Goal: Task Accomplishment & Management: Use online tool/utility

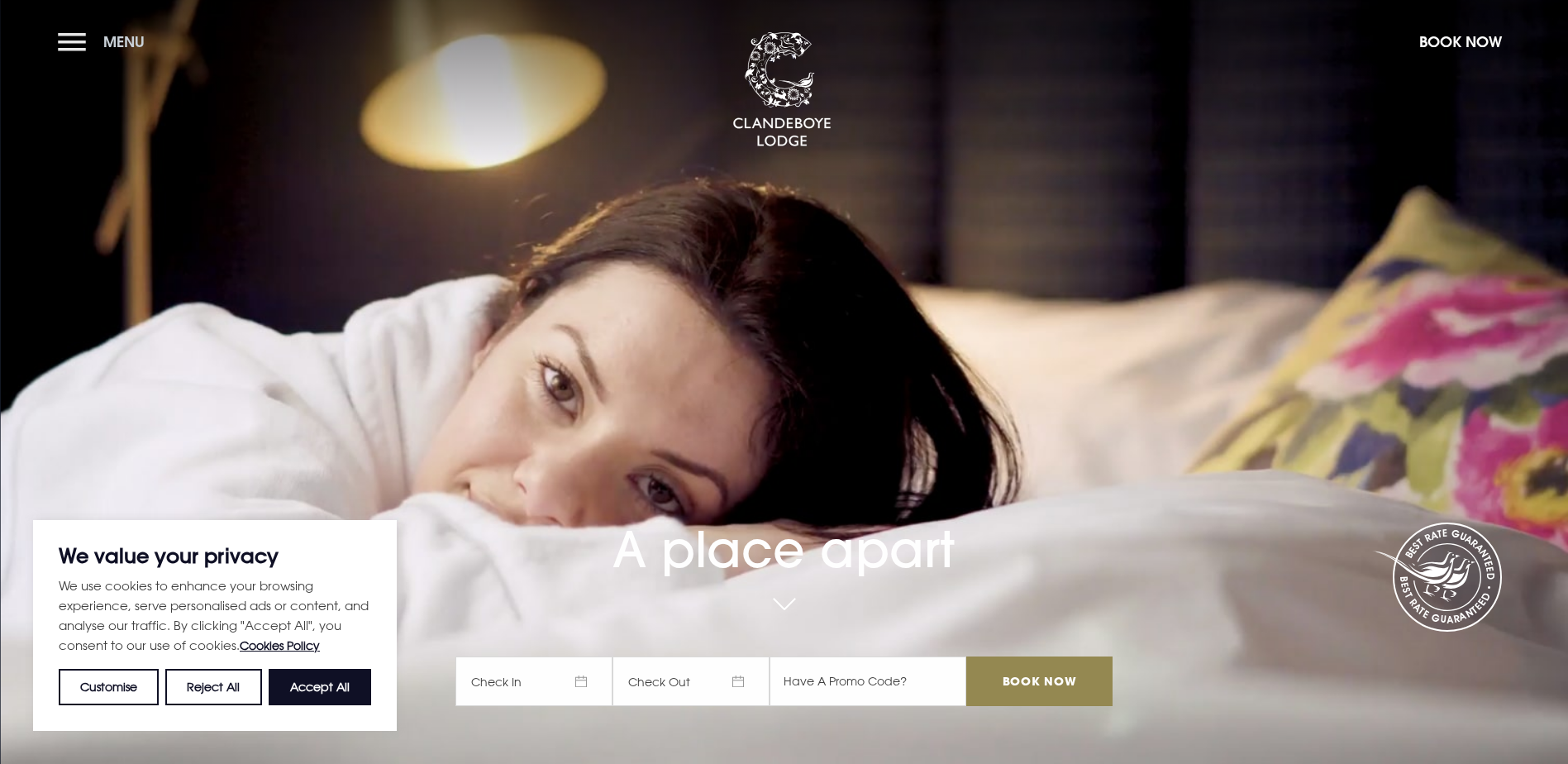
click at [72, 31] on button "Menu" at bounding box center [105, 42] width 95 height 36
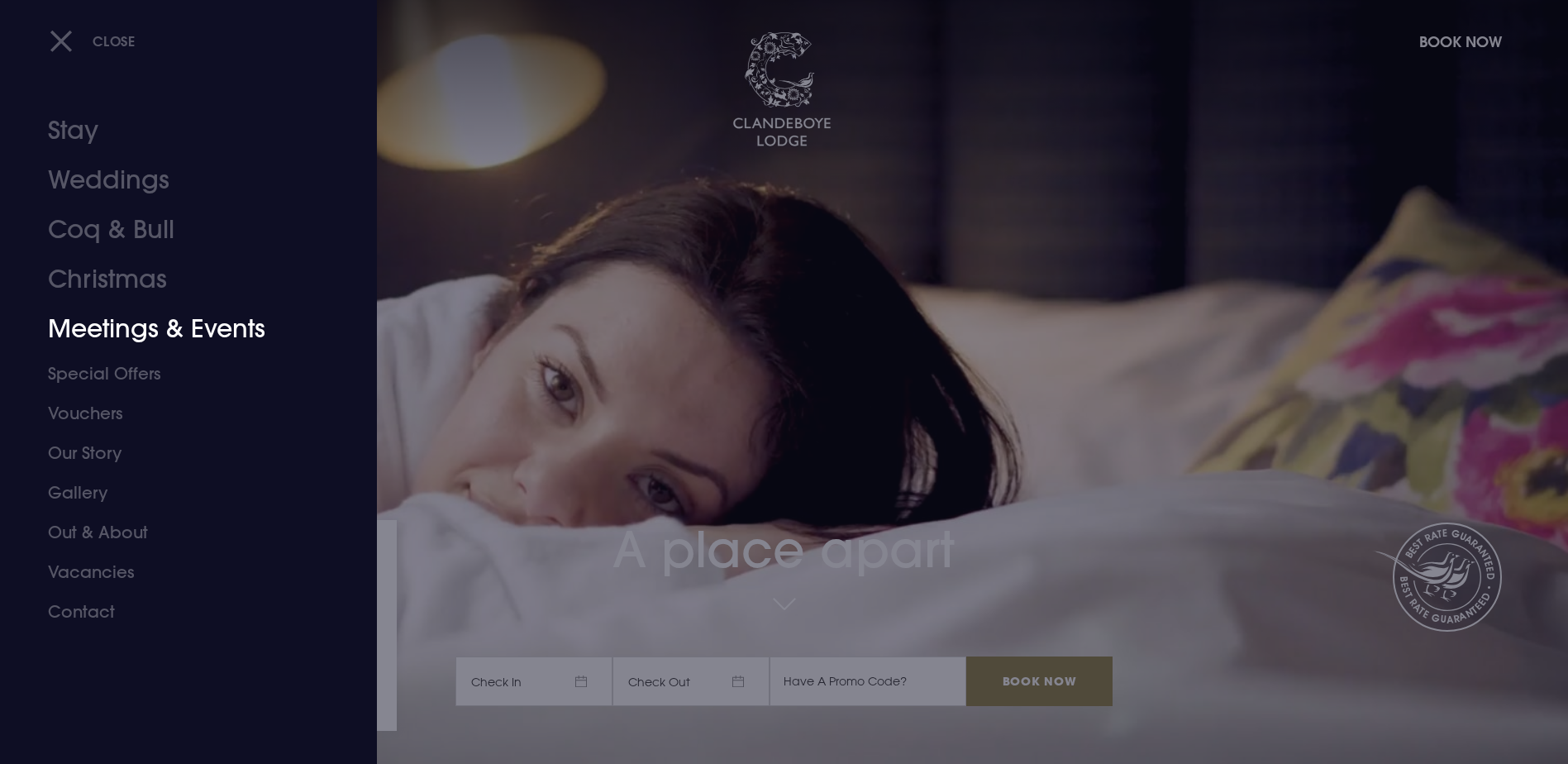
click at [158, 317] on link "Meetings & Events" at bounding box center [178, 328] width 261 height 49
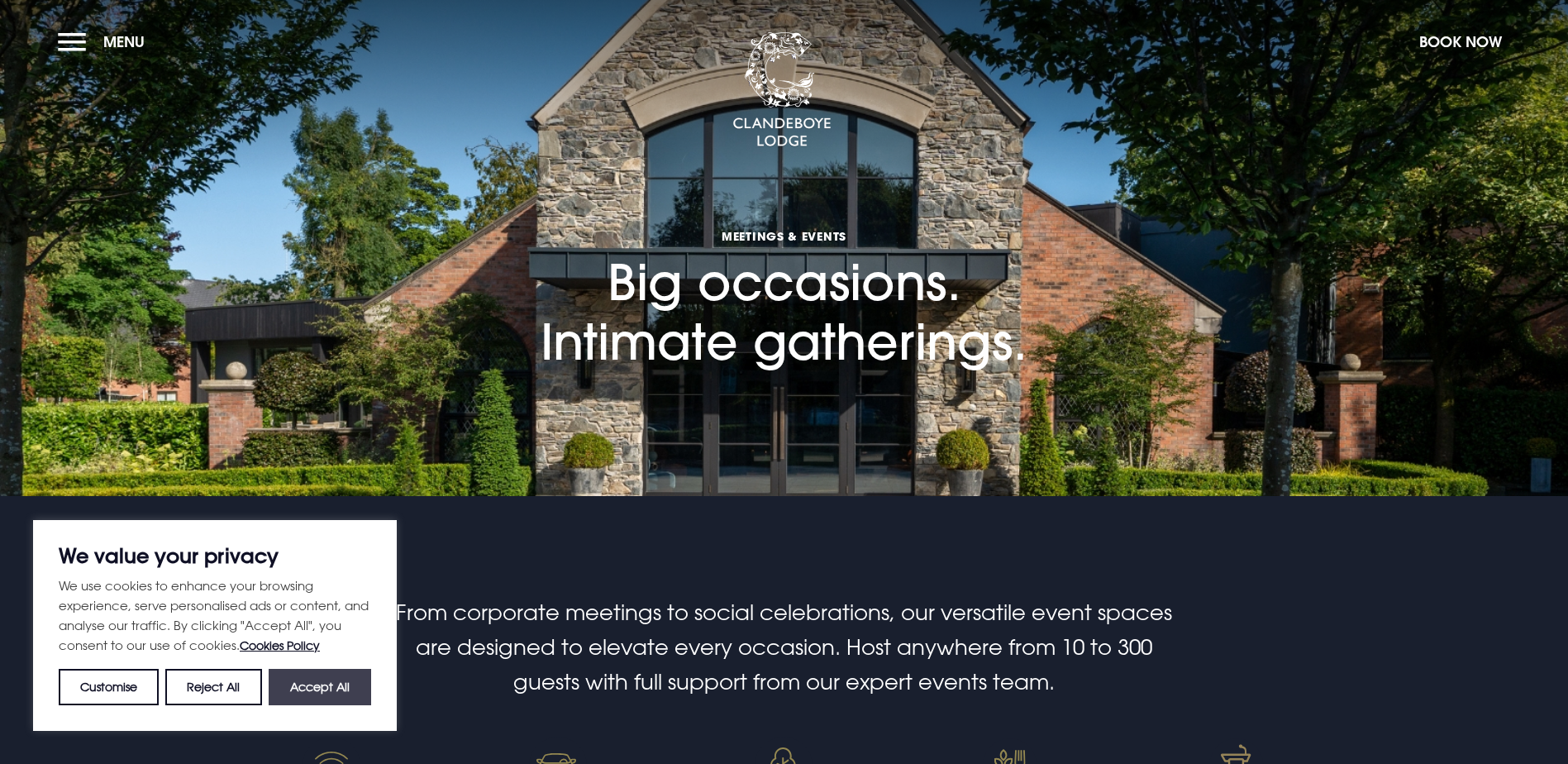
click at [339, 686] on button "Accept All" at bounding box center [320, 687] width 103 height 37
checkbox input "true"
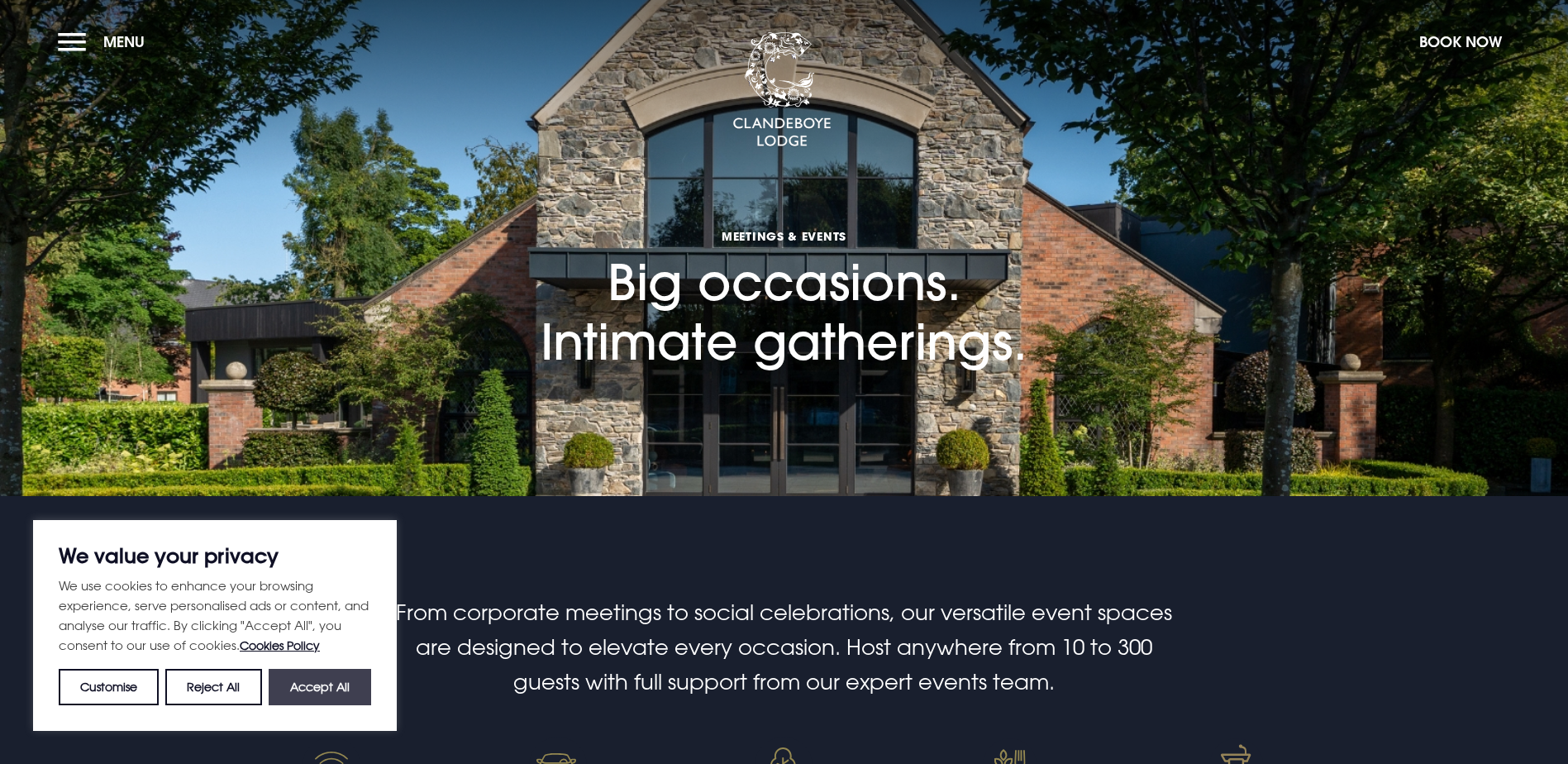
checkbox input "true"
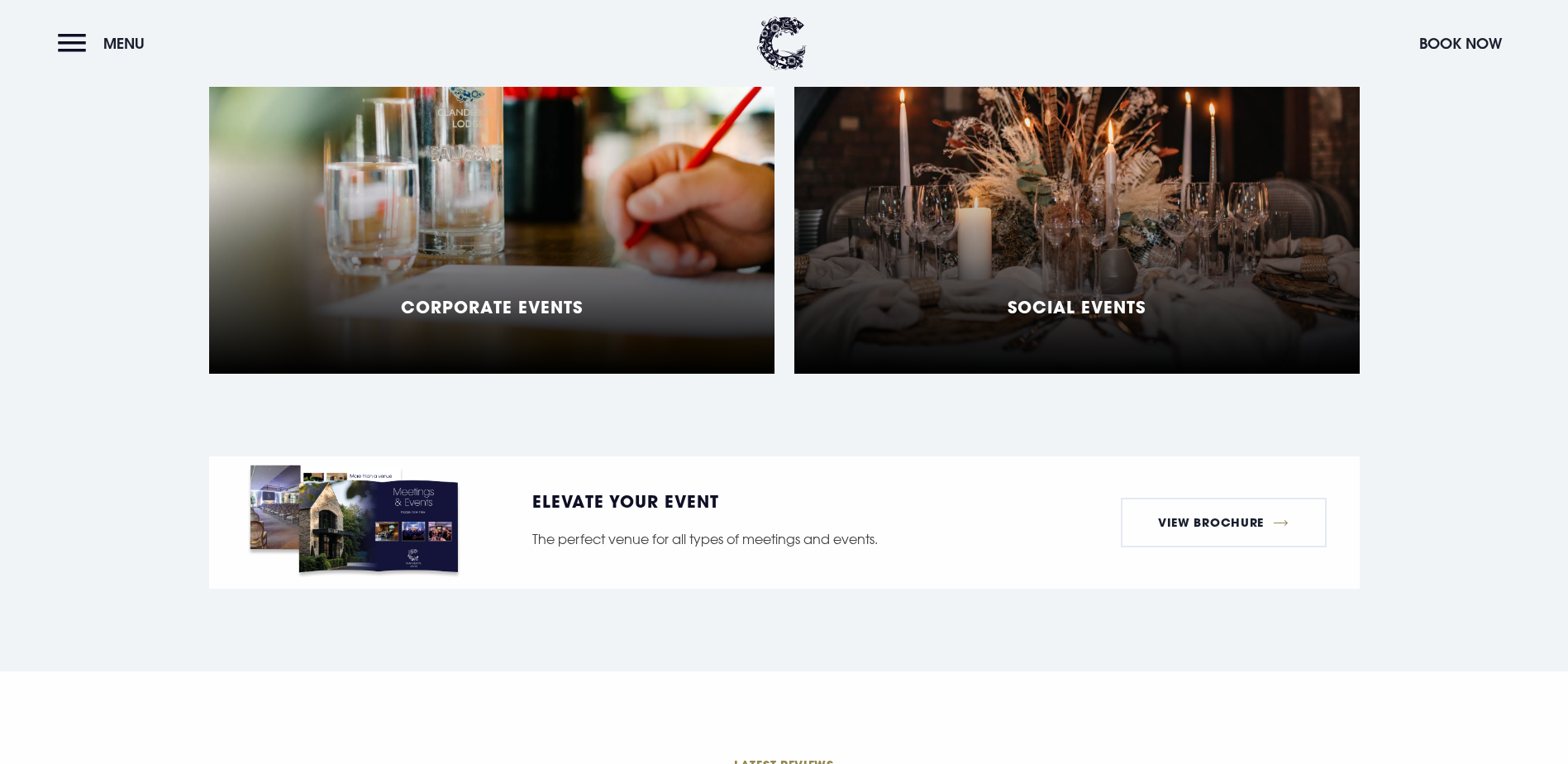
scroll to position [1653, 0]
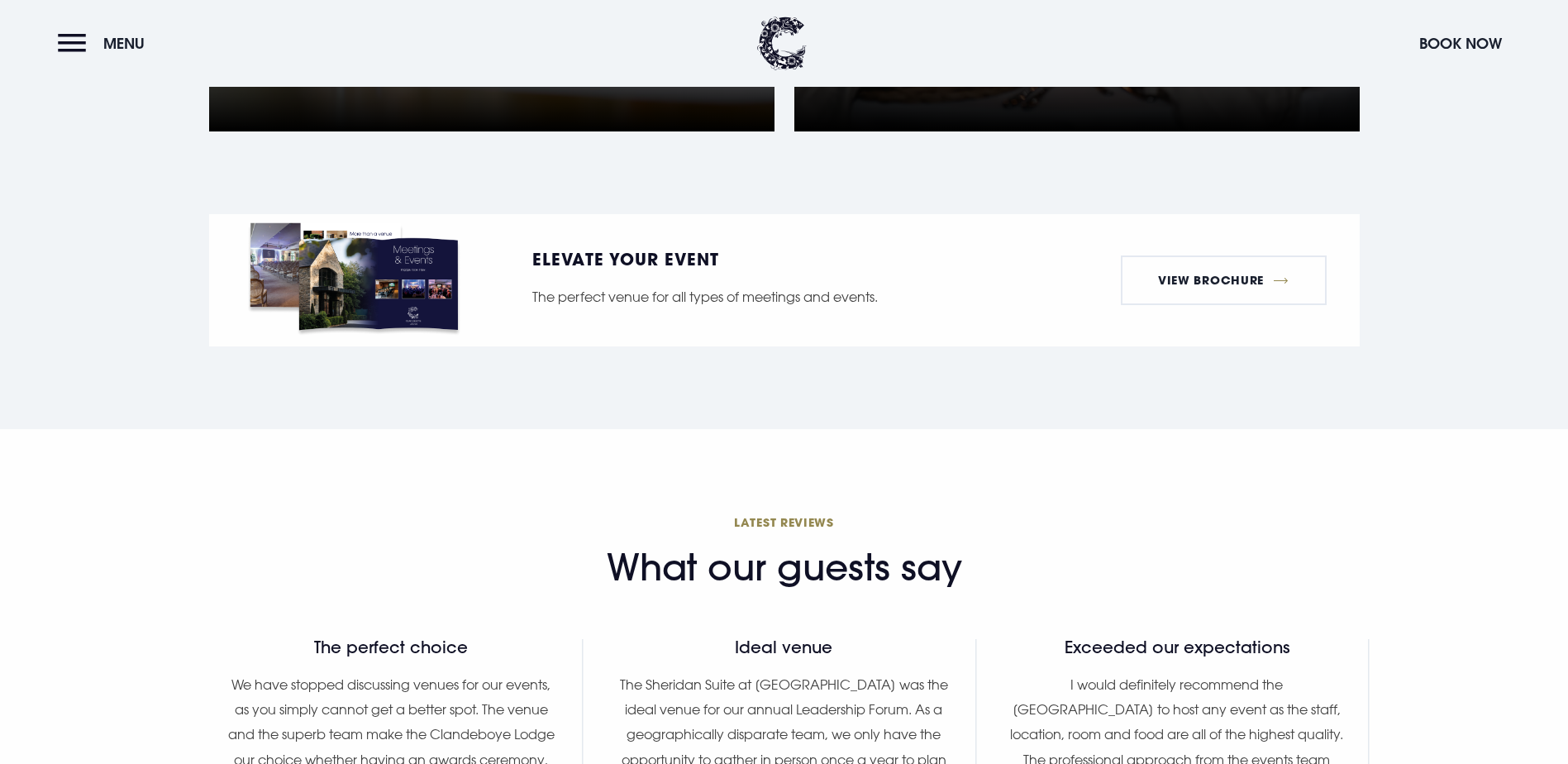
click at [566, 74] on h5 "Corporate Events" at bounding box center [492, 64] width 182 height 20
